Goal: Check status: Check status

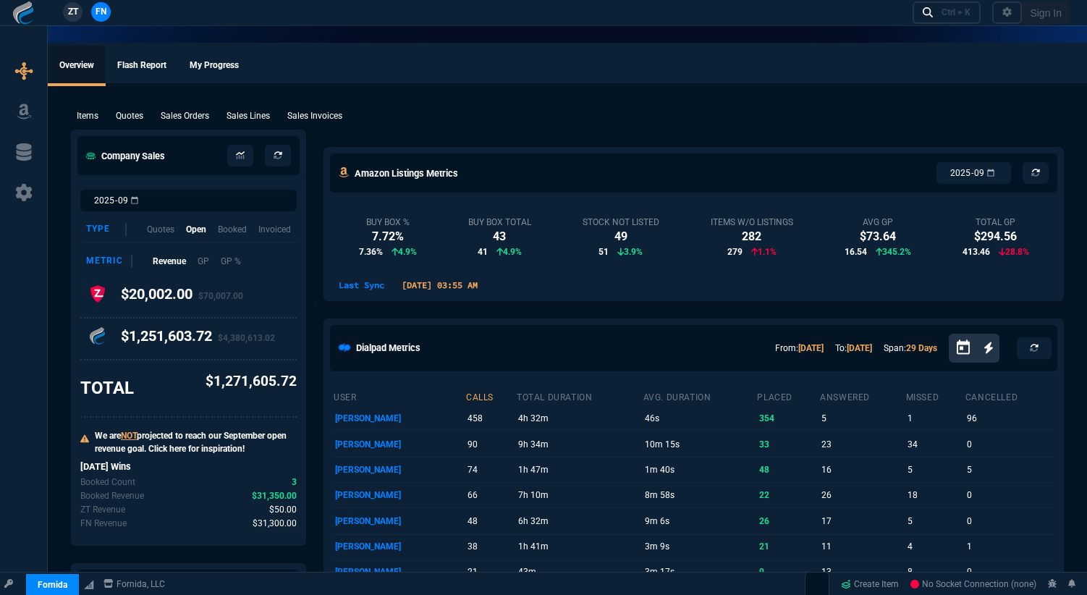
select select "18: totals"
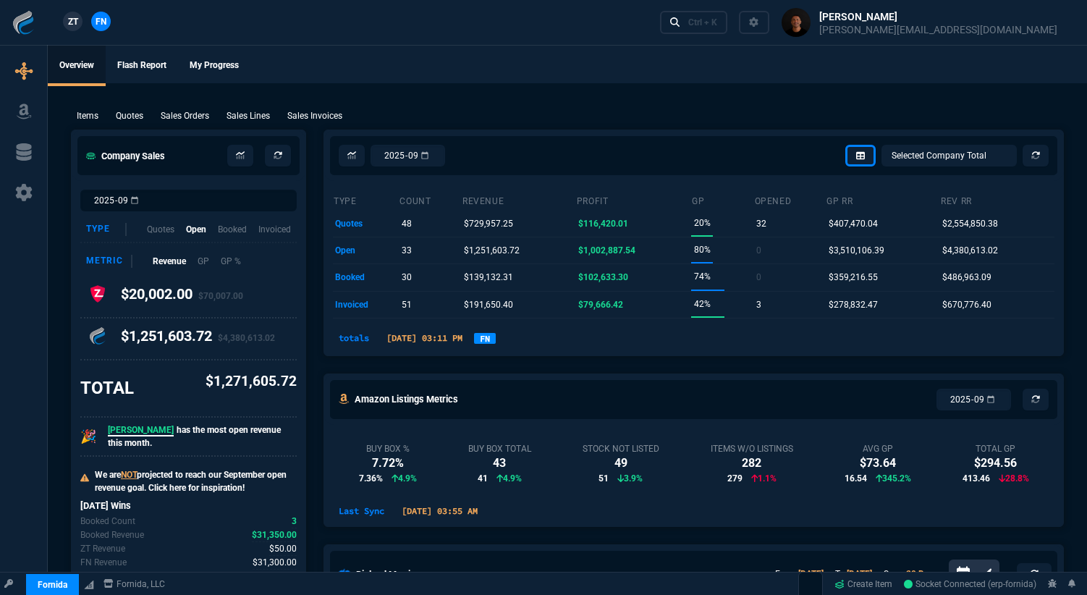
click at [496, 336] on link "FN" at bounding box center [485, 338] width 22 height 11
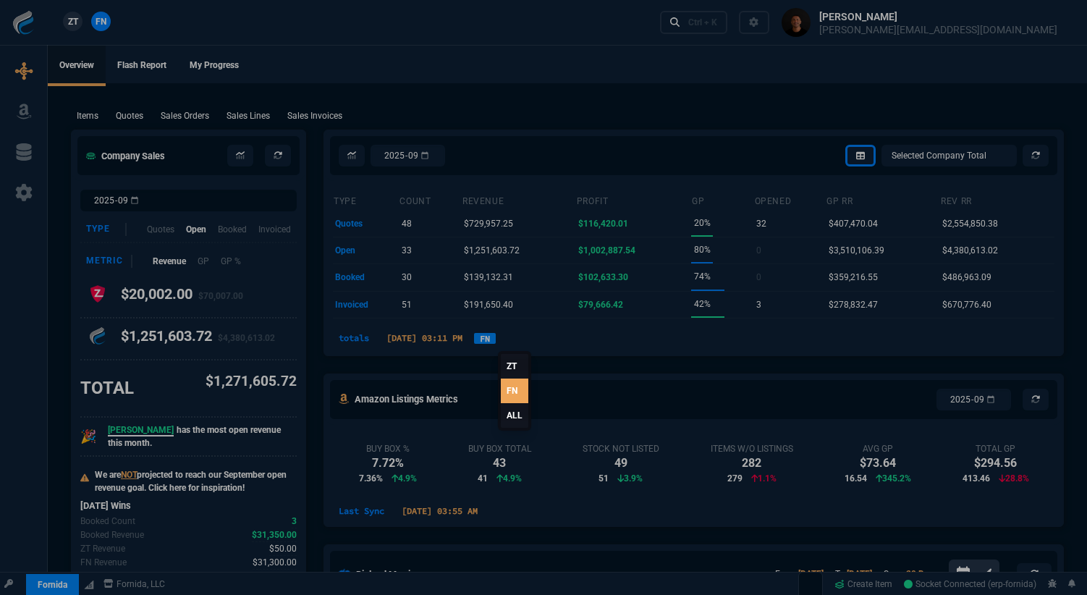
click at [517, 411] on link "ALL" at bounding box center [514, 415] width 27 height 25
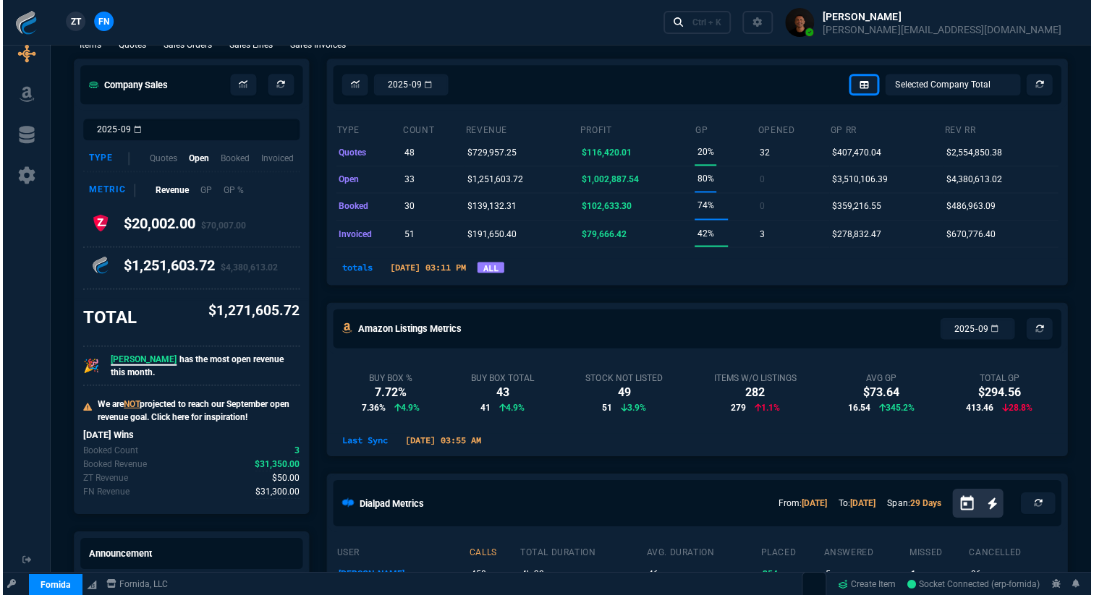
scroll to position [72, 0]
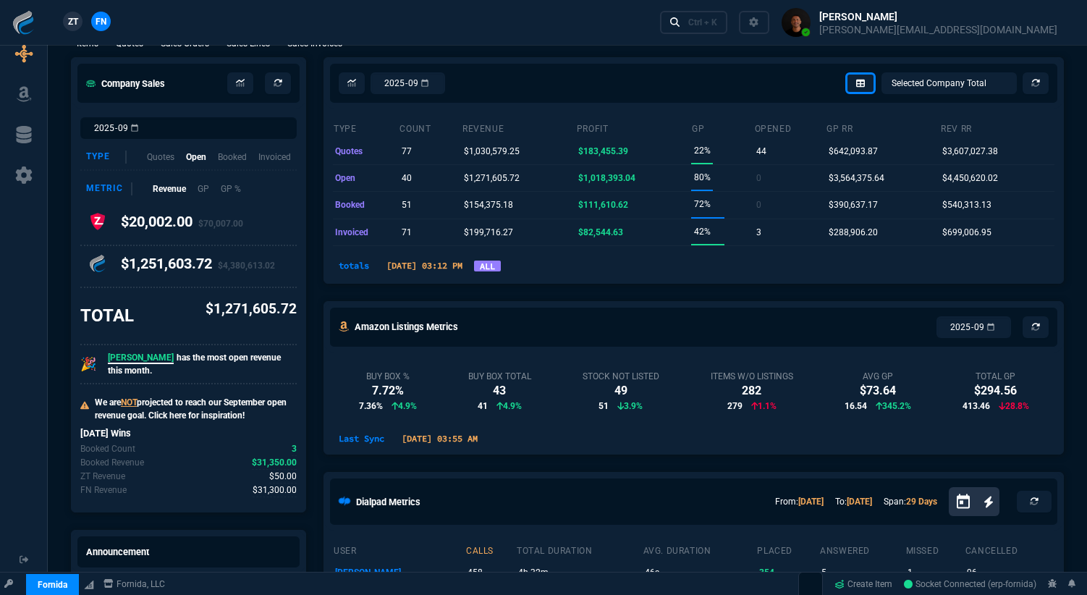
click at [501, 266] on link "ALL" at bounding box center [487, 265] width 27 height 11
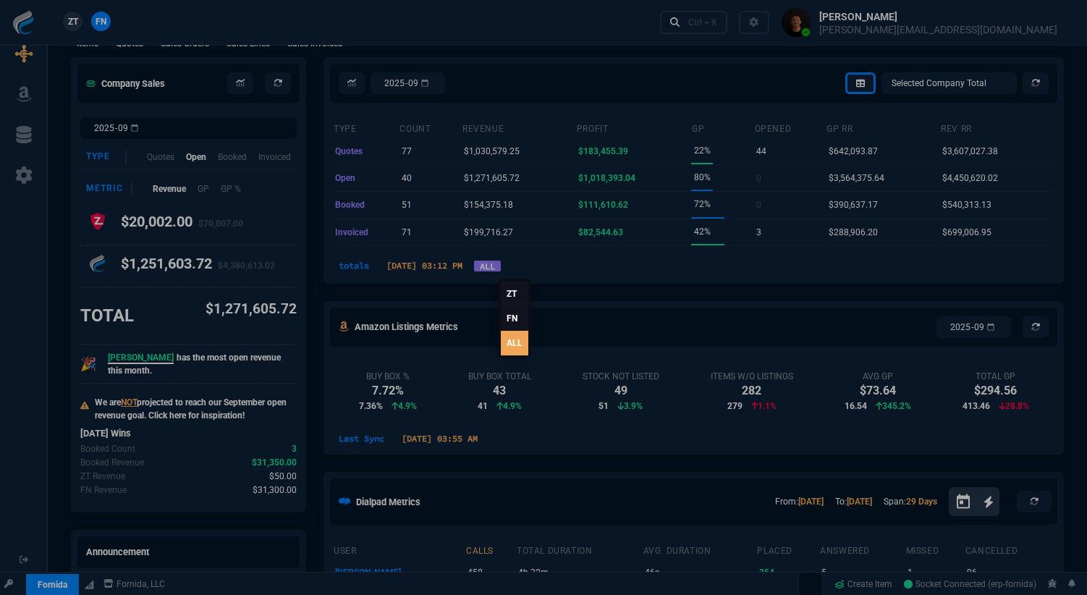
click at [282, 479] on div at bounding box center [543, 297] width 1087 height 595
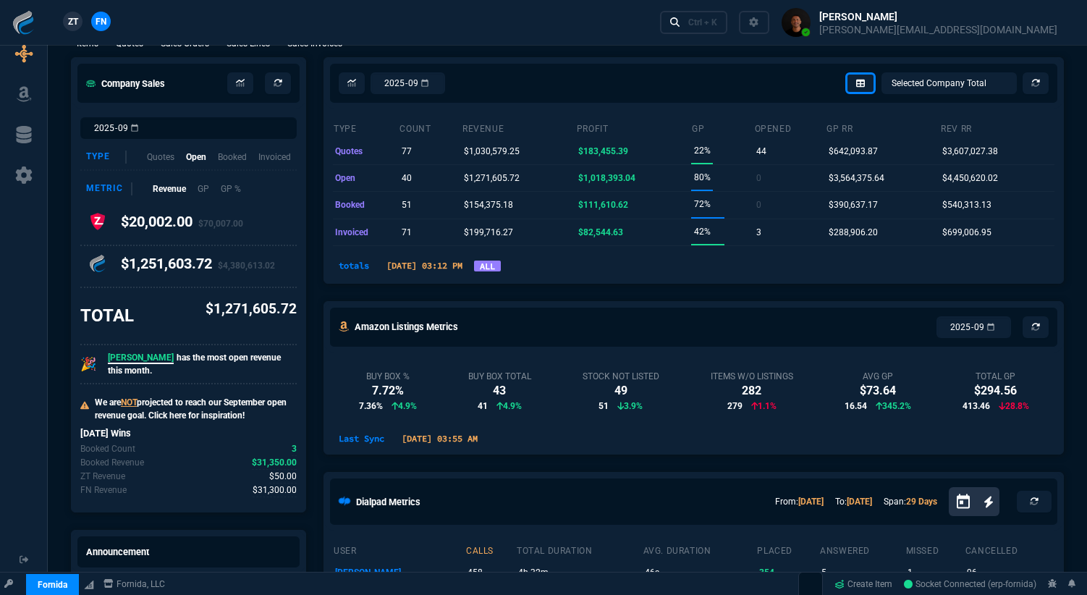
click at [282, 483] on span "$31,300.00" at bounding box center [274, 490] width 44 height 14
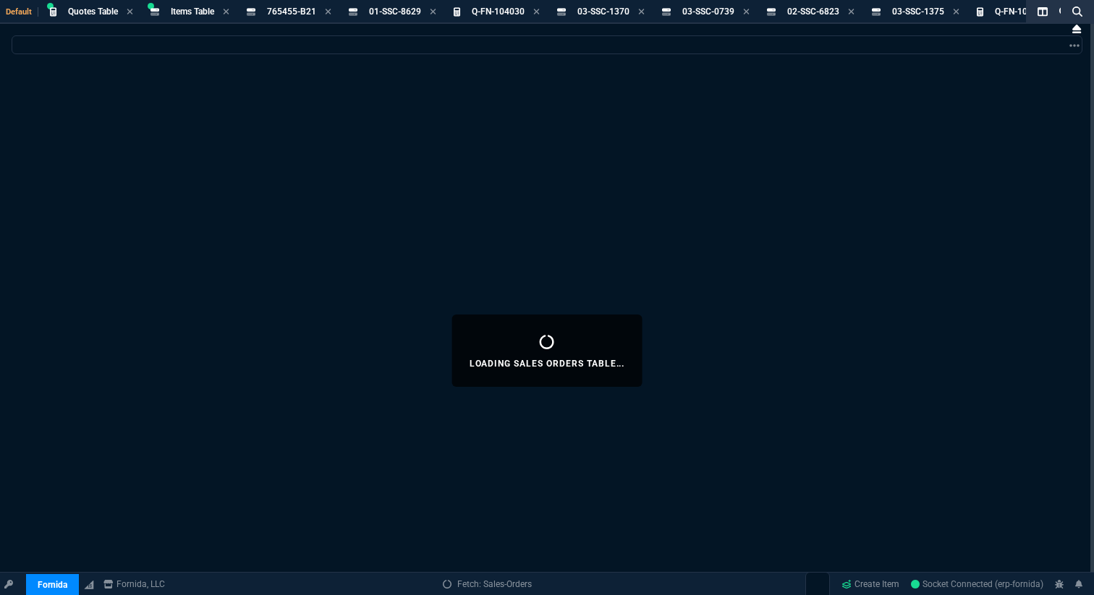
select select
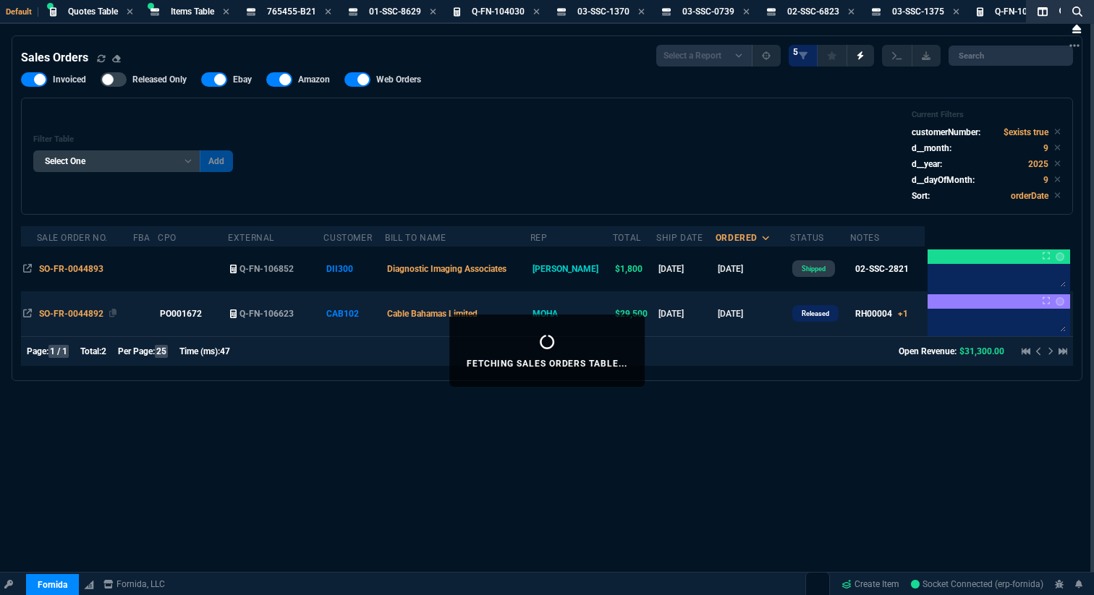
click at [86, 315] on span "SO-FR-0044892" at bounding box center [71, 314] width 64 height 10
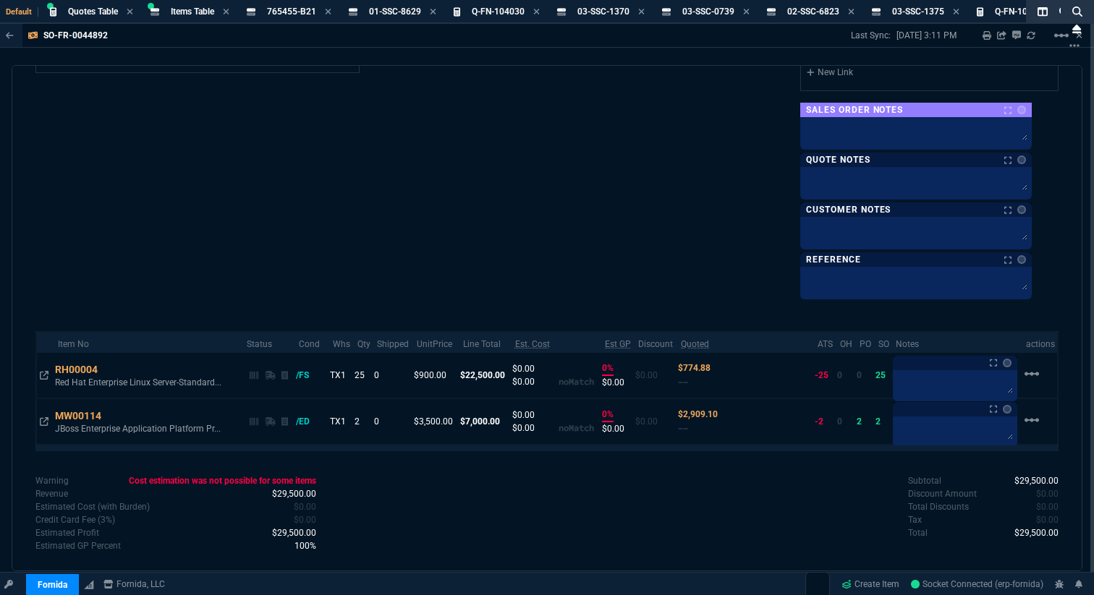
scroll to position [781, 0]
